Goal: Browse casually

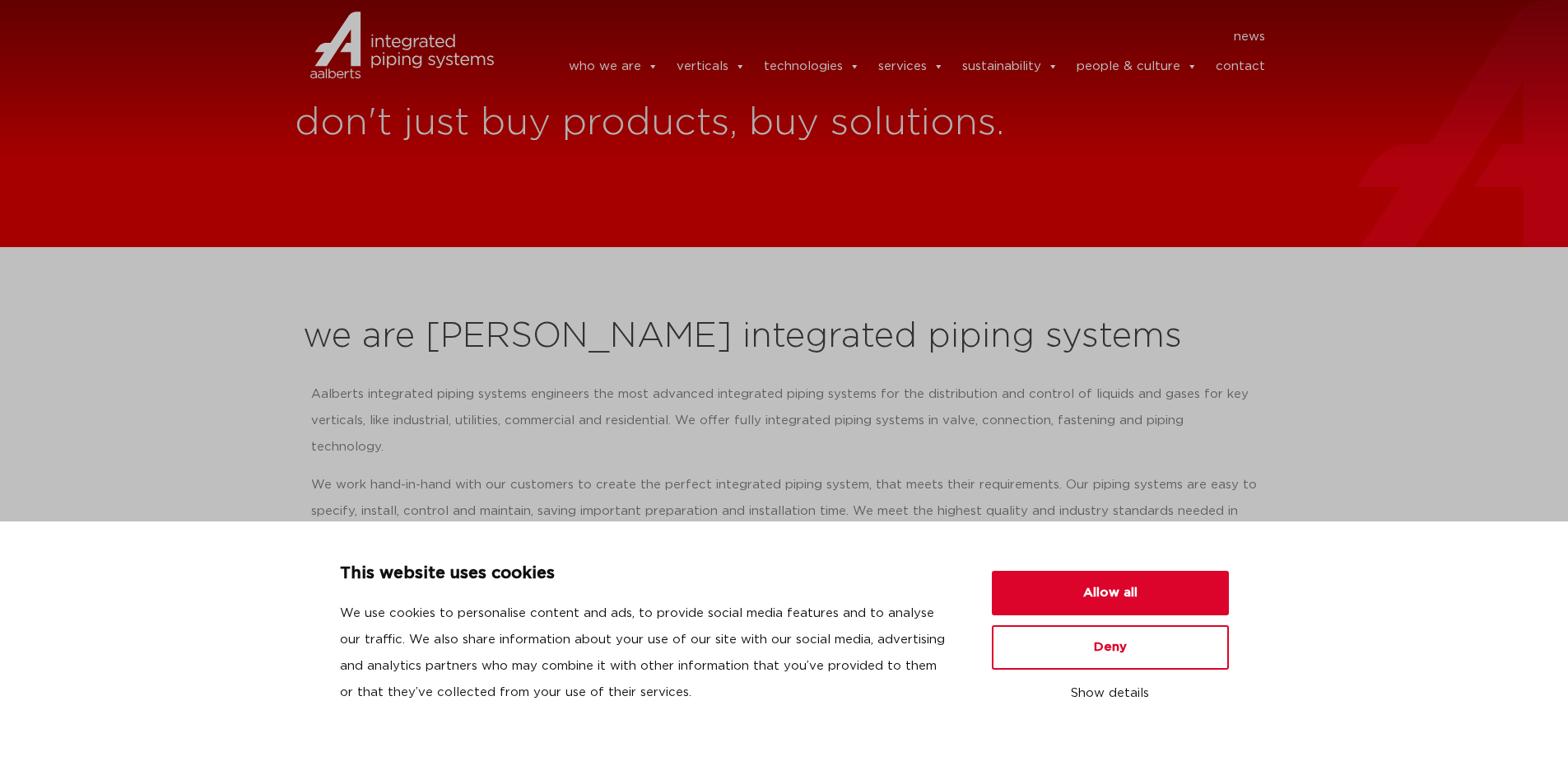
click at [1129, 648] on button "Deny" at bounding box center [1110, 647] width 237 height 45
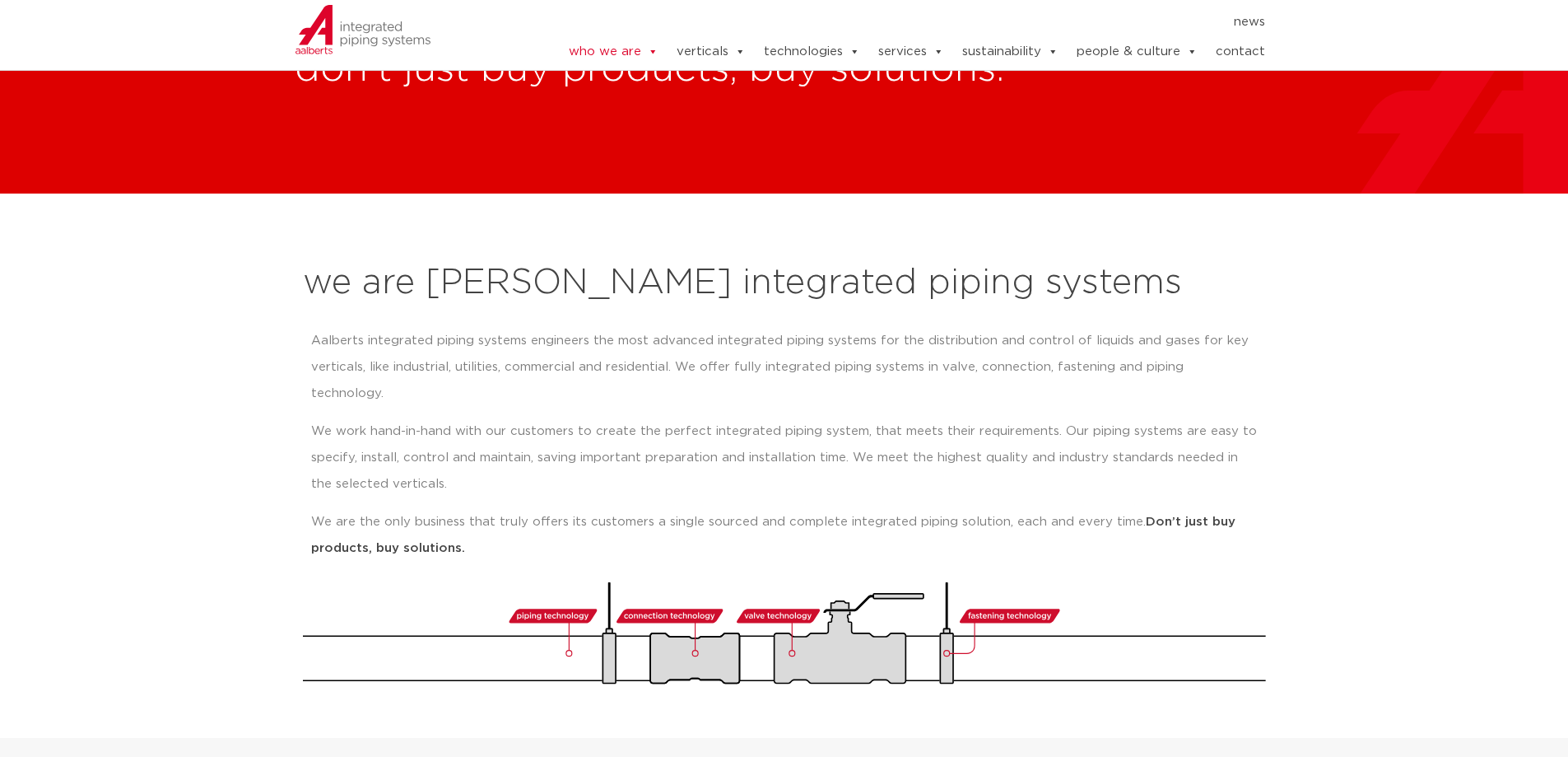
scroll to position [82, 0]
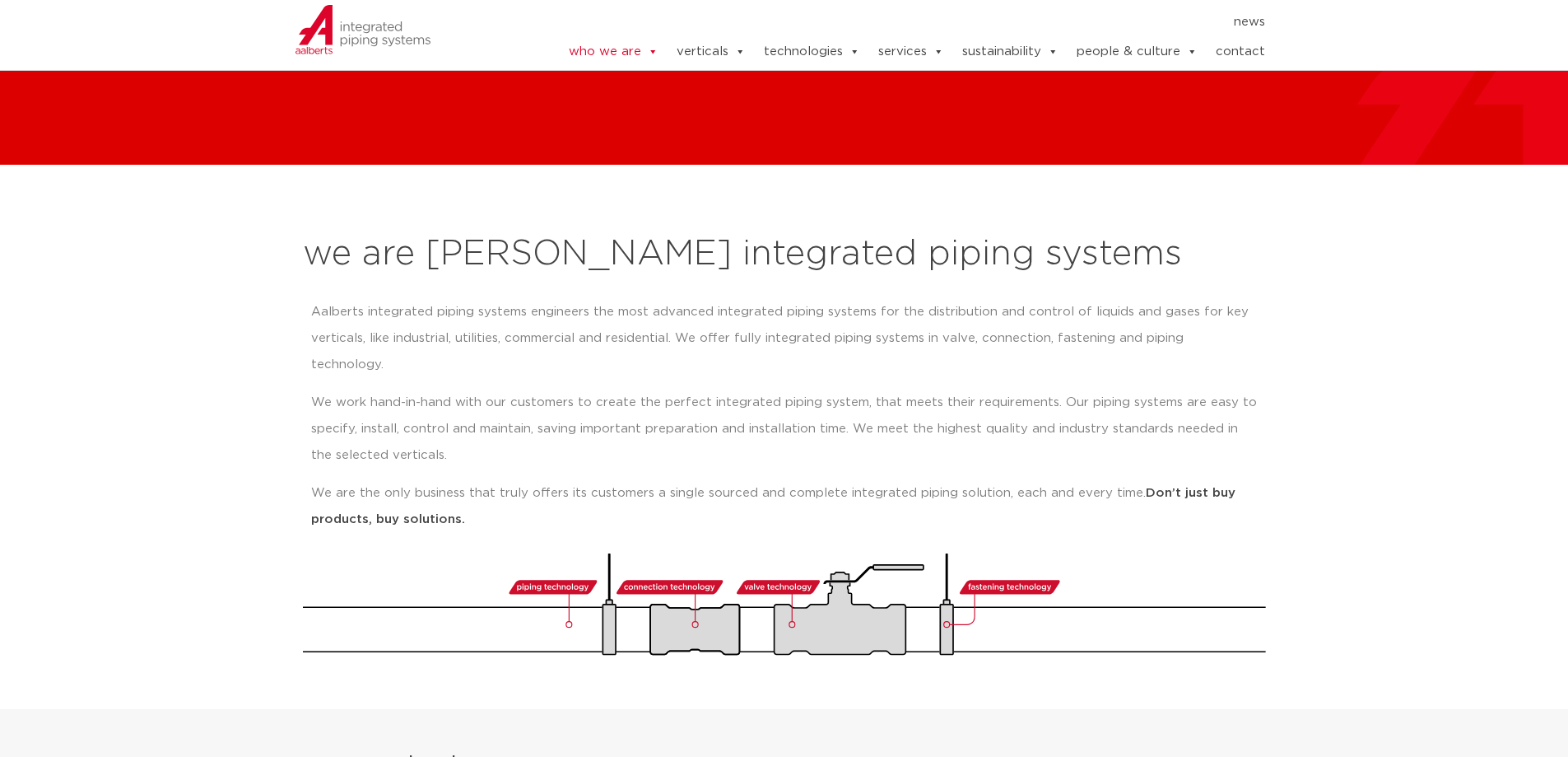
click at [1077, 297] on div "Aalberts integrated piping systems engineers the most advanced integrated pipin…" at bounding box center [784, 422] width 963 height 263
click at [1024, 345] on p "Aalberts integrated piping systems engineers the most advanced integrated pipin…" at bounding box center [784, 339] width 946 height 79
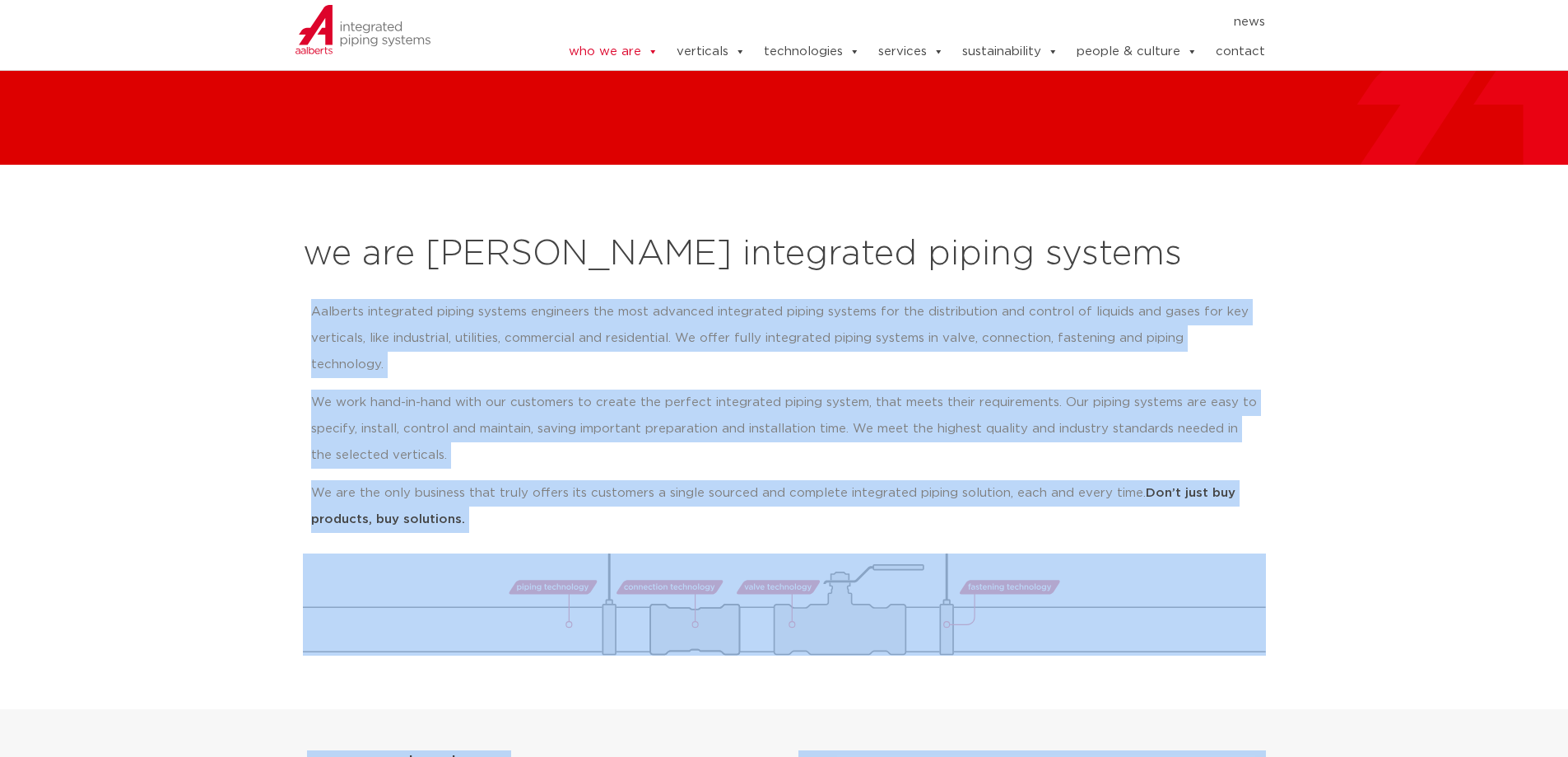
drag, startPoint x: 294, startPoint y: 302, endPoint x: 1231, endPoint y: 335, distance: 937.6
click at [1232, 335] on div "we are Aalberts integrated piping systems Aalberts integrated piping systems en…" at bounding box center [784, 445] width 979 height 437
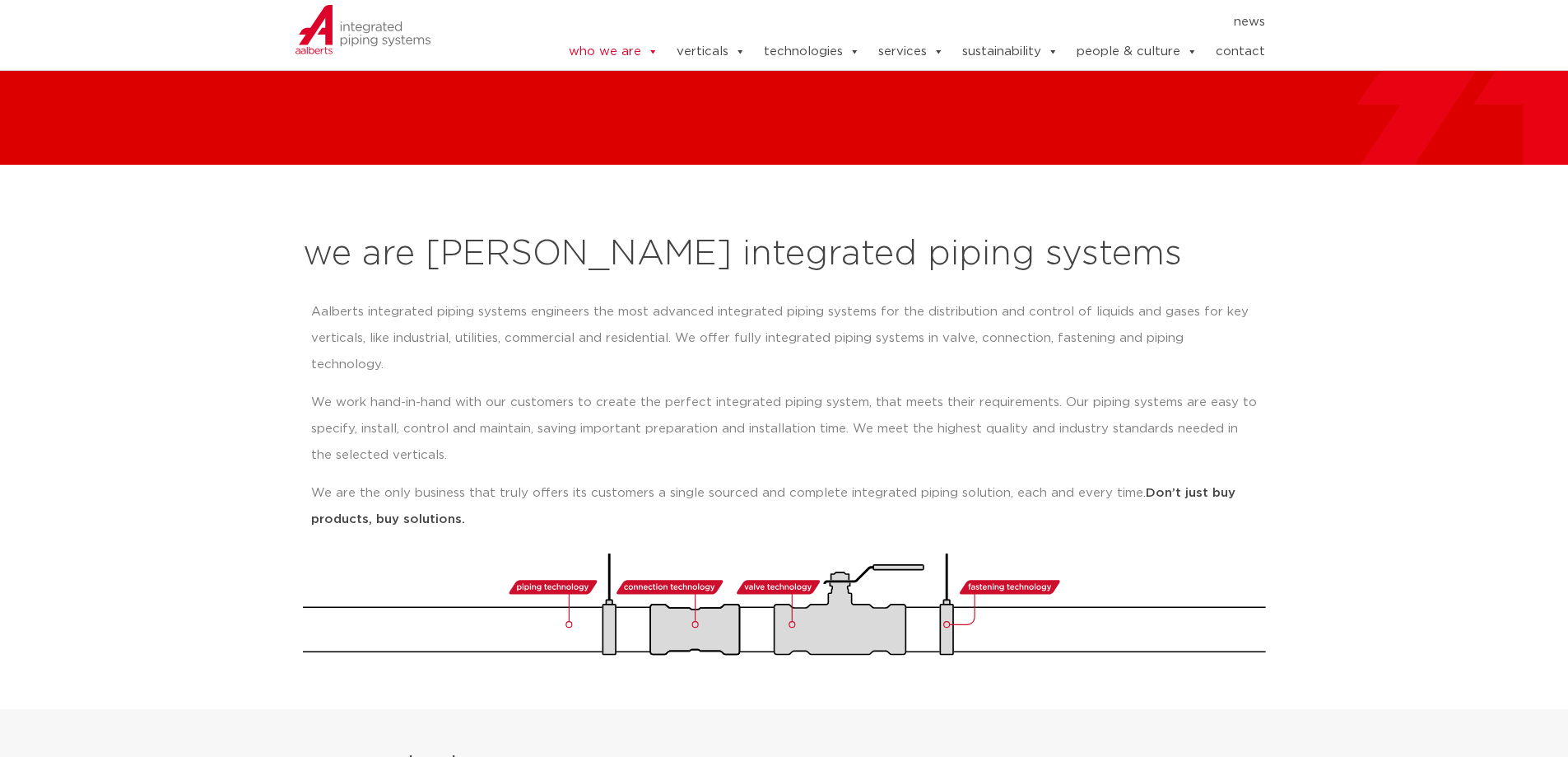
click at [1251, 342] on p "Aalberts integrated piping systems engineers the most advanced integrated pipin…" at bounding box center [784, 339] width 946 height 79
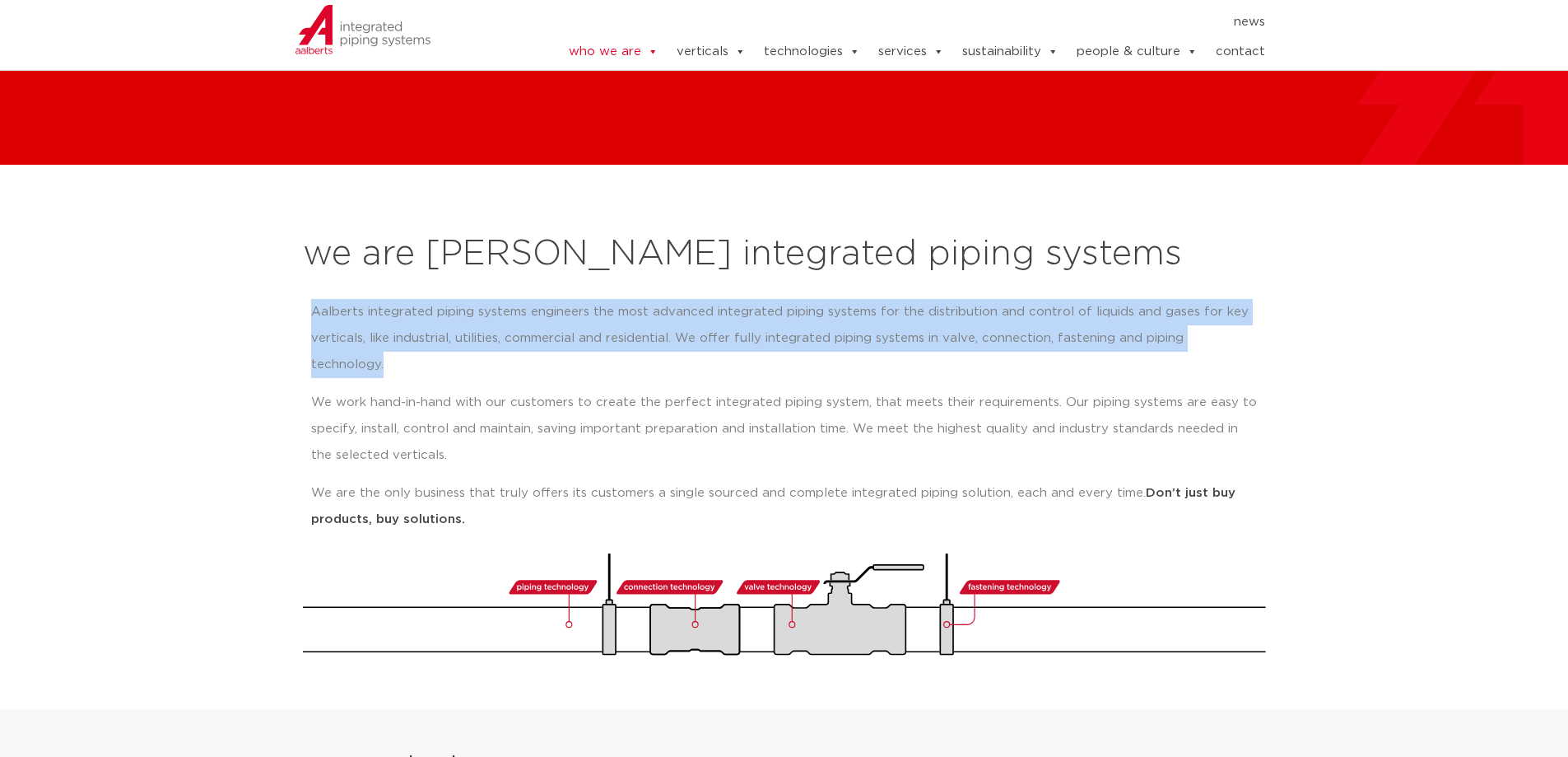
drag, startPoint x: 1261, startPoint y: 342, endPoint x: 286, endPoint y: 288, distance: 976.5
click at [286, 288] on section "we are Aalberts integrated piping systems Aalberts integrated piping systems en…" at bounding box center [784, 436] width 1568 height 544
copy p "Aalberts integrated piping systems engineers the most advanced integrated pipin…"
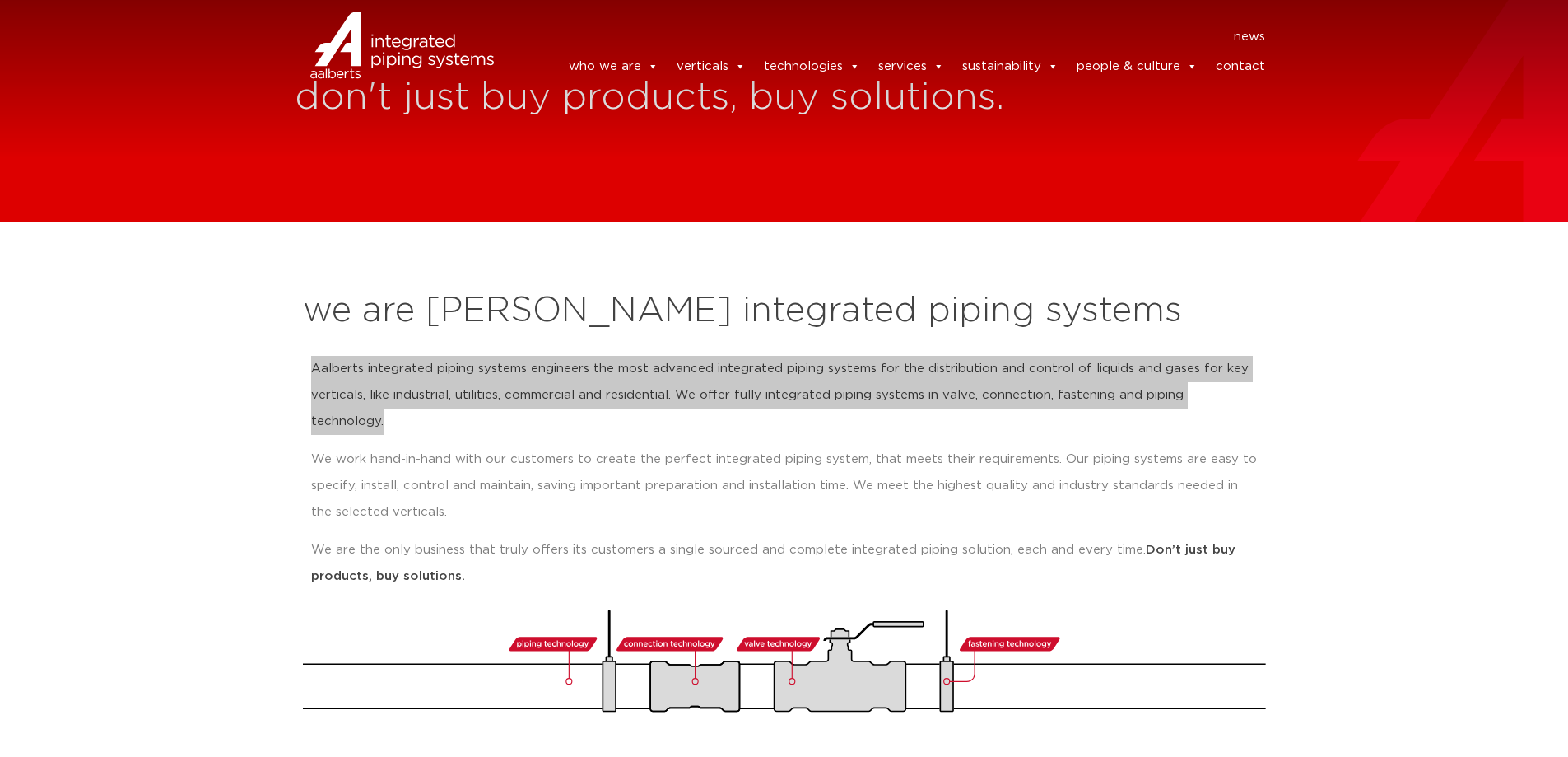
scroll to position [0, 0]
